Goal: Task Accomplishment & Management: Manage account settings

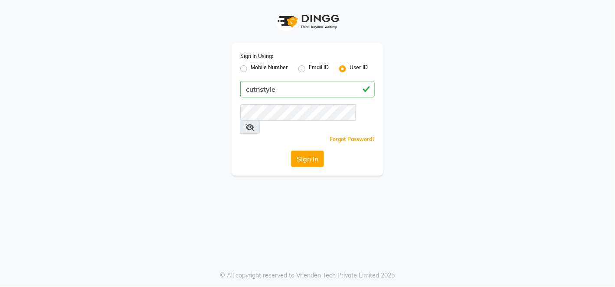
type input "cutnstyle"
click at [303, 151] on button "Sign In" at bounding box center [307, 159] width 33 height 16
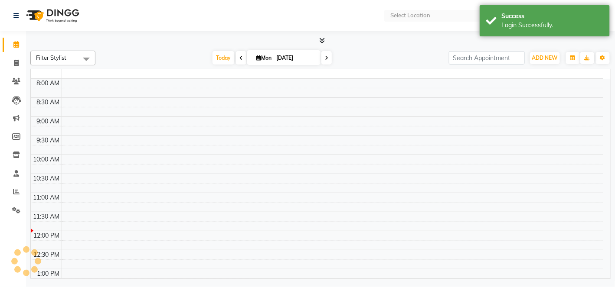
select select "en"
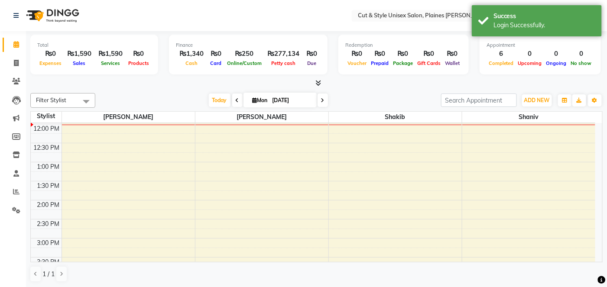
click at [598, 85] on div at bounding box center [316, 83] width 573 height 9
click at [16, 192] on icon at bounding box center [16, 192] width 7 height 7
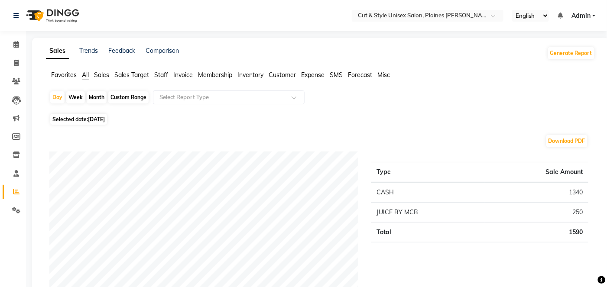
click at [99, 97] on div "Month" at bounding box center [97, 97] width 20 height 12
select select "9"
select select "2025"
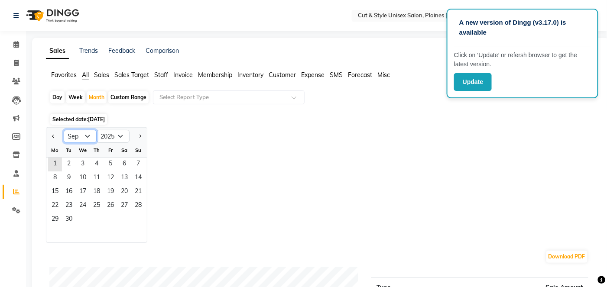
click at [87, 136] on select "Jan Feb Mar Apr May Jun [DATE] Aug Sep Oct Nov Dec" at bounding box center [80, 136] width 33 height 13
select select "8"
click at [64, 130] on select "Jan Feb Mar Apr May Jun [DATE] Aug Sep Oct Nov Dec" at bounding box center [80, 136] width 33 height 13
click at [109, 163] on span "1" at bounding box center [111, 165] width 14 height 14
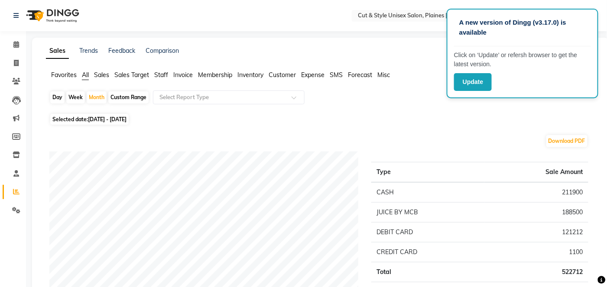
click at [590, 4] on nav "Select Location × Cut & Style Unisex Salon, Plaines [PERSON_NAME] English ENGLI…" at bounding box center [303, 15] width 607 height 31
click at [476, 83] on button "Update" at bounding box center [473, 82] width 38 height 18
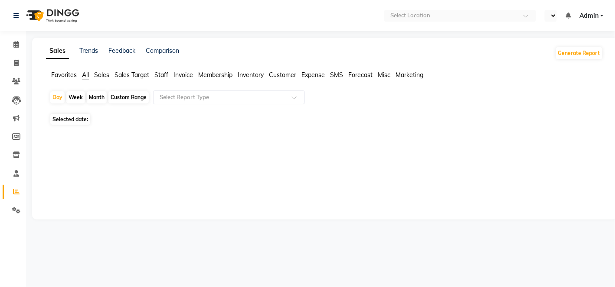
select select "en"
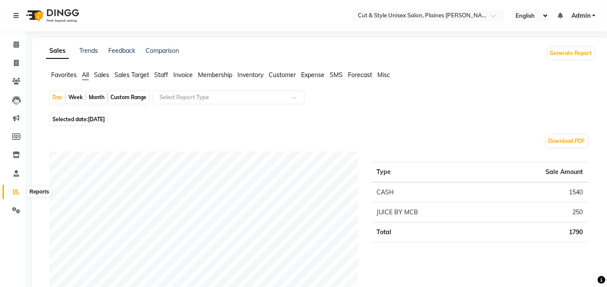
click at [16, 192] on icon at bounding box center [16, 192] width 7 height 7
click at [97, 98] on div "Month" at bounding box center [97, 97] width 20 height 12
select select "9"
select select "2025"
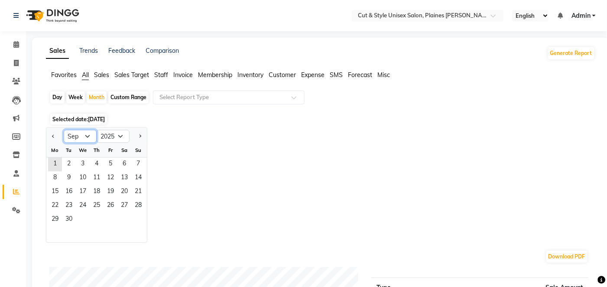
click at [87, 137] on select "Jan Feb Mar Apr May Jun [DATE] Aug Sep Oct Nov Dec" at bounding box center [80, 136] width 33 height 13
select select "8"
click at [64, 130] on select "Jan Feb Mar Apr May Jun [DATE] Aug Sep Oct Nov Dec" at bounding box center [80, 136] width 33 height 13
click at [111, 163] on span "1" at bounding box center [111, 165] width 14 height 14
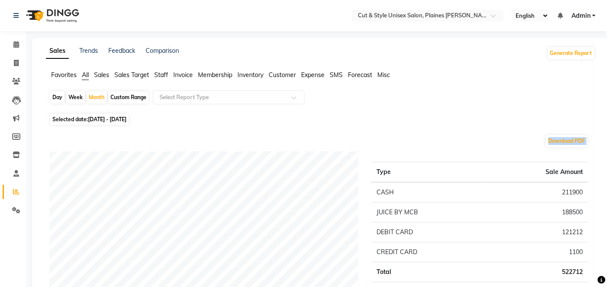
click at [587, 18] on span "Admin" at bounding box center [581, 15] width 19 height 9
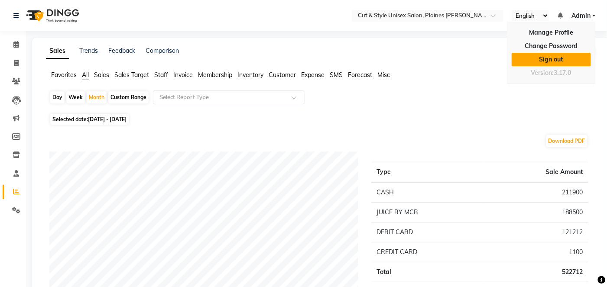
click at [558, 57] on link "Sign out" at bounding box center [551, 59] width 79 height 13
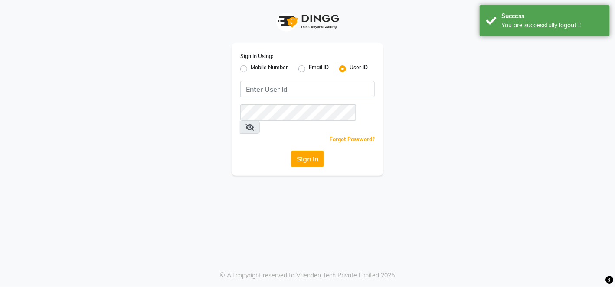
click at [433, 20] on div "Sign In Using: Mobile Number Email ID User ID Remember me Forgot Password? Sign…" at bounding box center [307, 88] width 494 height 176
